Goal: Browse casually

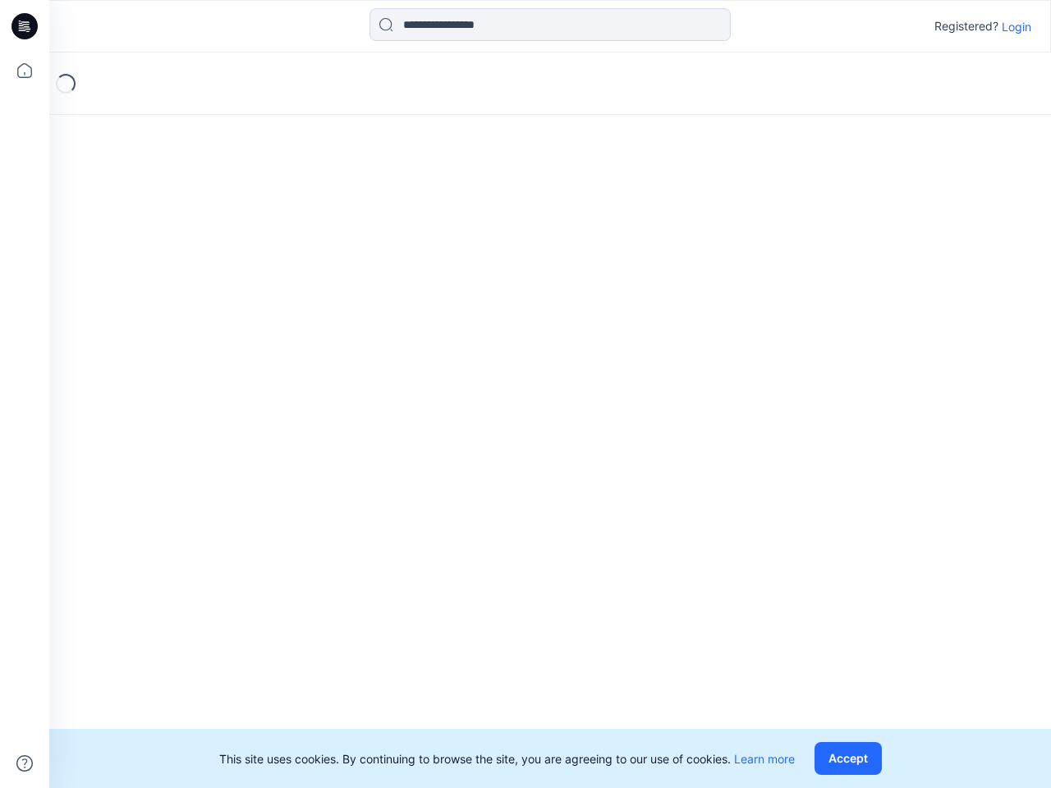
click at [526, 394] on div "Loading..." at bounding box center [550, 421] width 1002 height 736
click at [25, 26] on icon at bounding box center [27, 26] width 7 height 1
